Goal: Subscribe to service/newsletter

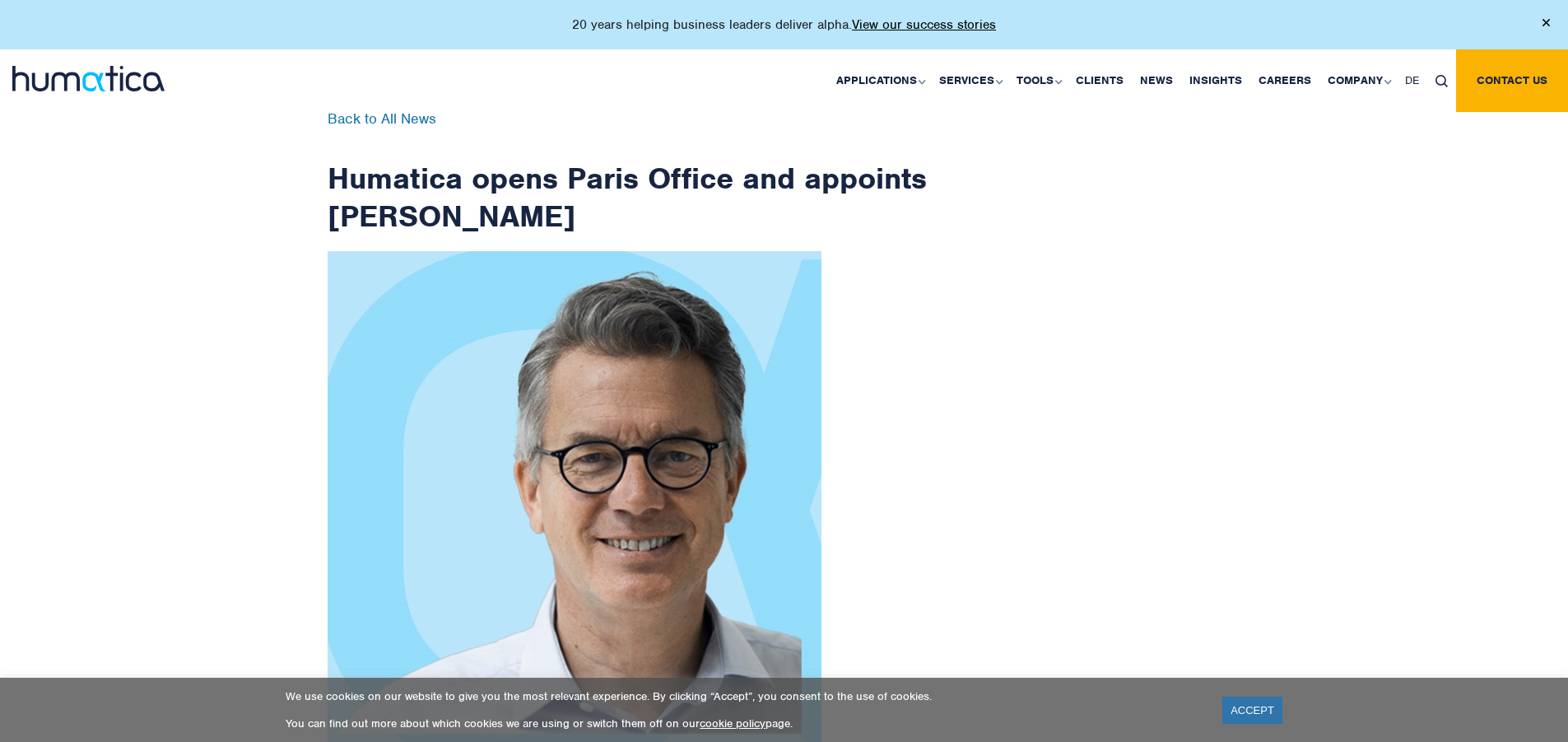
scroll to position [2628, 0]
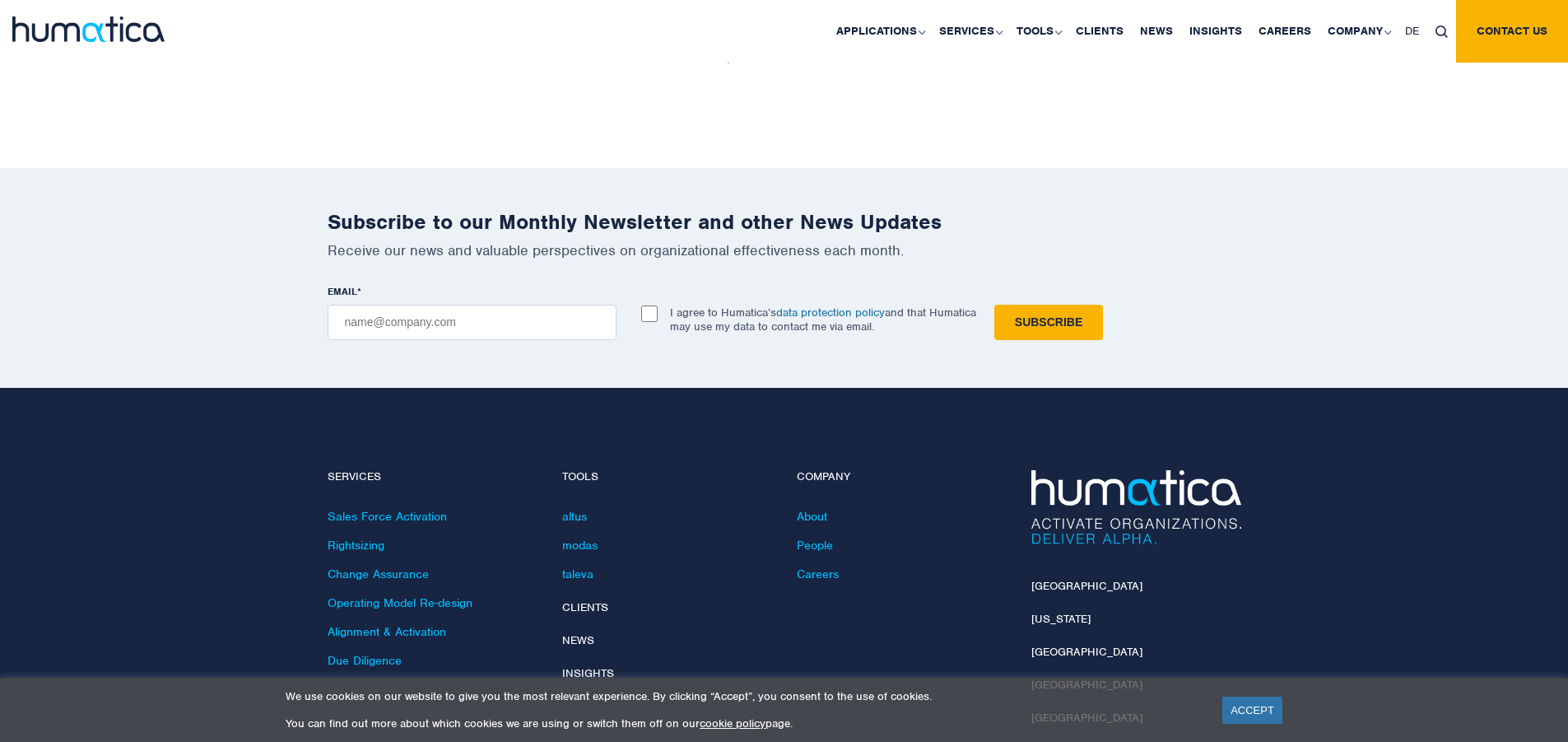
checkbox input "true"
type input "[EMAIL_ADDRESS][DOMAIN_NAME]"
click at [995, 305] on input "Subscribe" at bounding box center [1049, 323] width 109 height 36
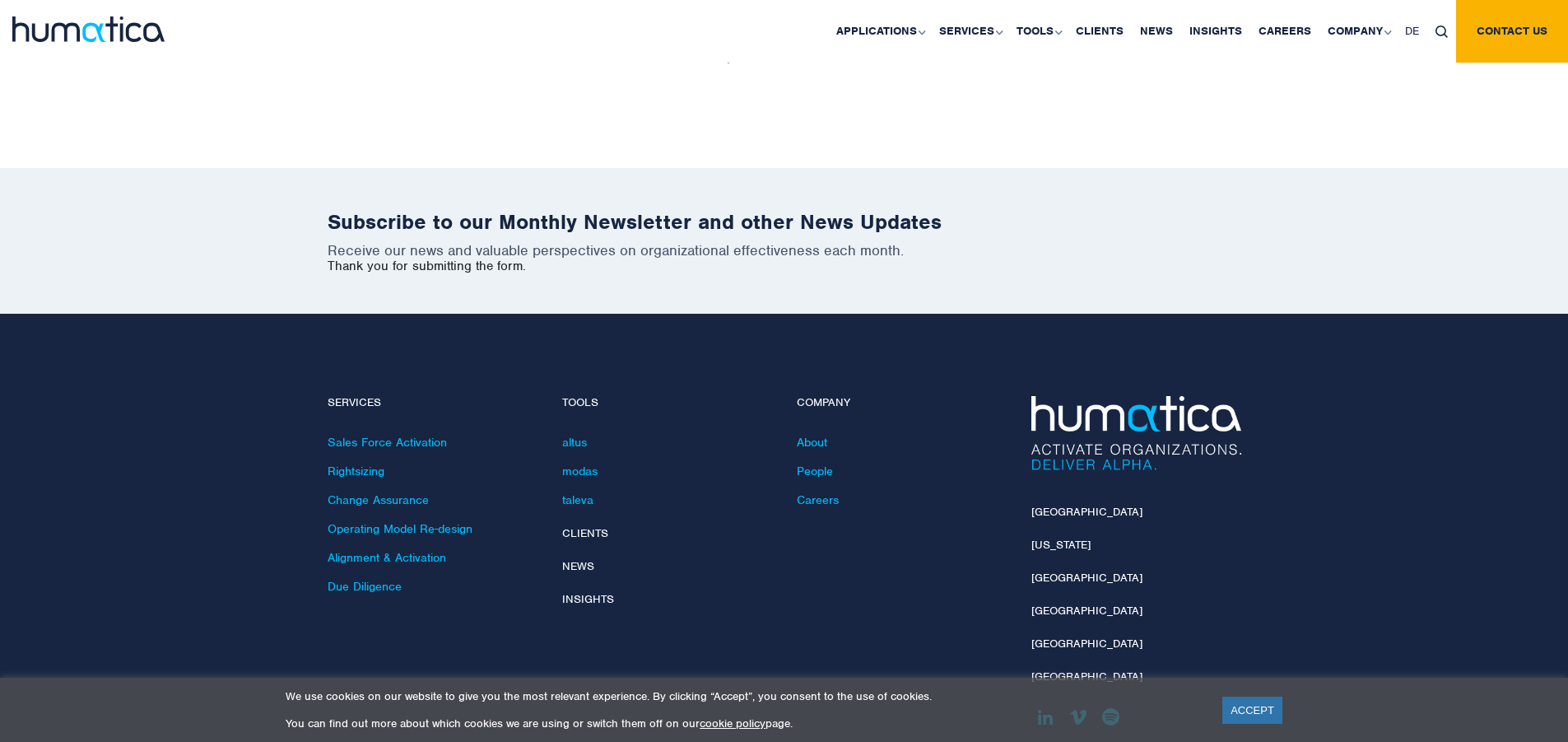
scroll to position [2554, 0]
